Goal: Information Seeking & Learning: Learn about a topic

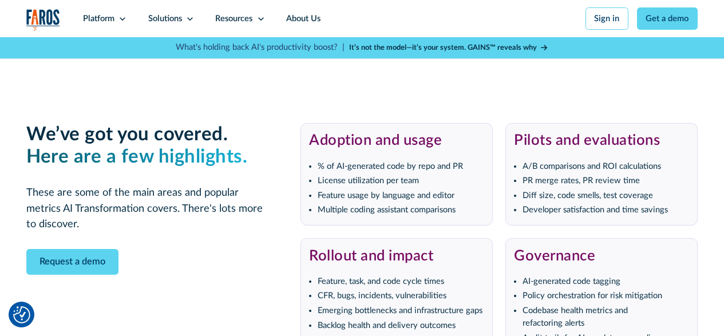
scroll to position [2231, 0]
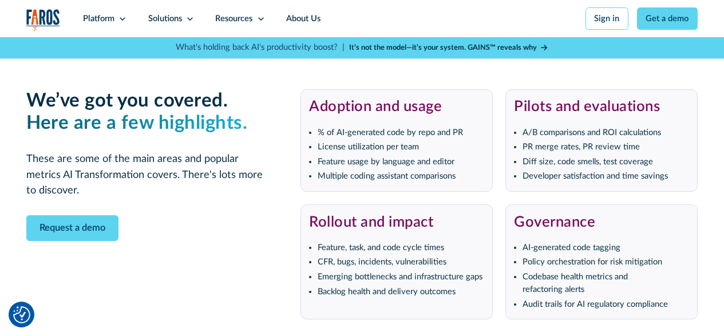
click at [222, 240] on div "Request a demo" at bounding box center [146, 228] width 240 height 26
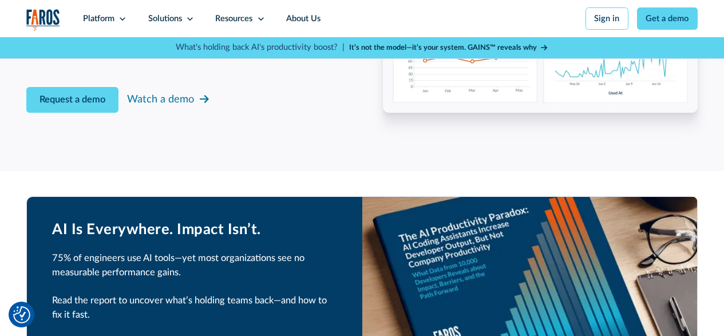
scroll to position [1774, 0]
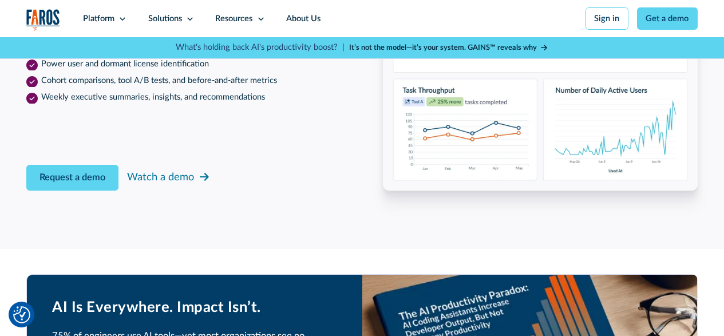
click at [503, 44] on strong "It’s not the model—it’s your system. GAINS™ reveals why" at bounding box center [443, 47] width 188 height 7
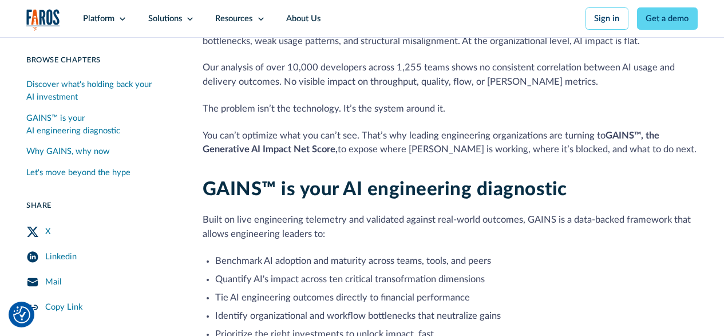
scroll to position [343, 0]
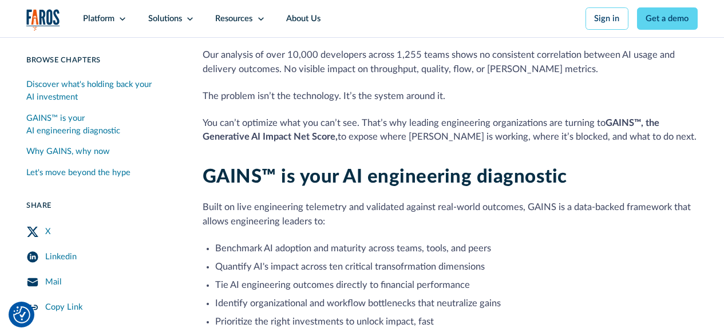
click at [52, 282] on div "Mail" at bounding box center [53, 282] width 16 height 13
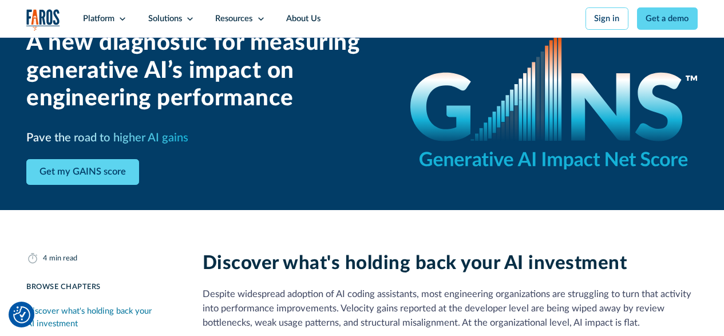
scroll to position [114, 0]
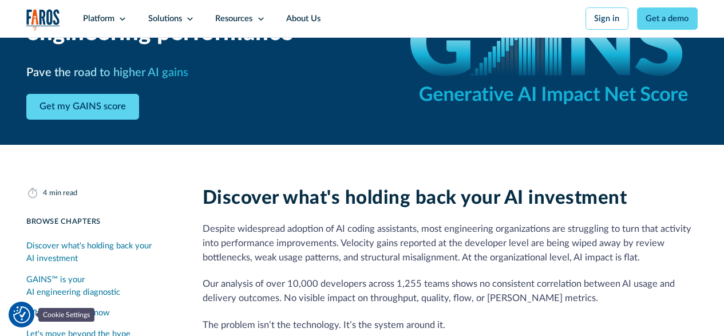
click at [19, 309] on img "Cookie Settings" at bounding box center [21, 314] width 17 height 17
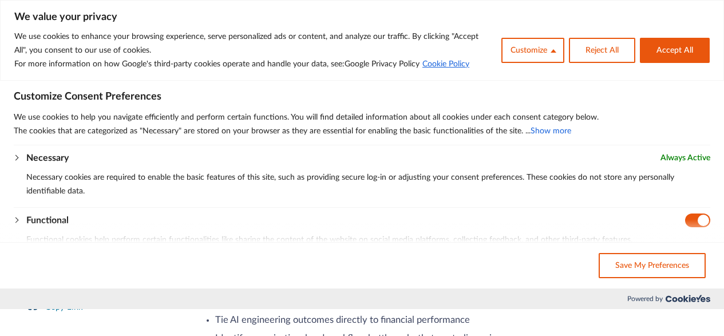
scroll to position [343, 0]
click at [687, 300] on img "We value your privacy" at bounding box center [687, 298] width 45 height 7
